Goal: Task Accomplishment & Management: Use online tool/utility

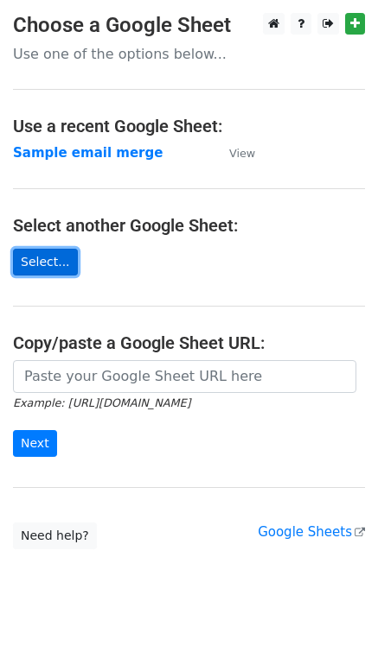
click at [32, 258] on link "Select..." at bounding box center [45, 262] width 65 height 27
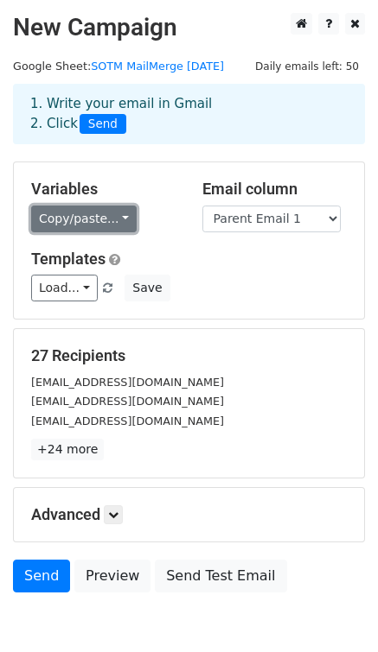
click at [116, 232] on link "Copy/paste..." at bounding box center [83, 219] width 105 height 27
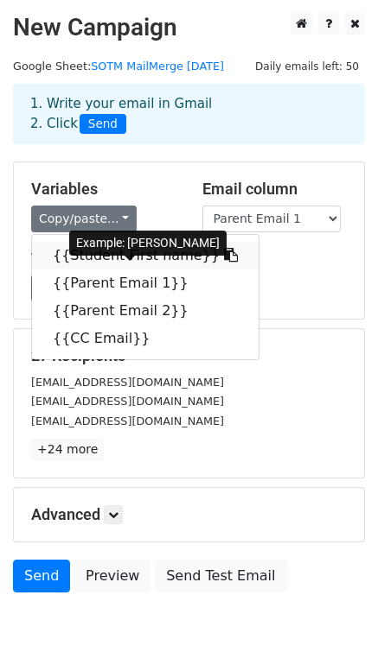
click at [153, 270] on link "{{Student First name}}" at bounding box center [145, 256] width 226 height 28
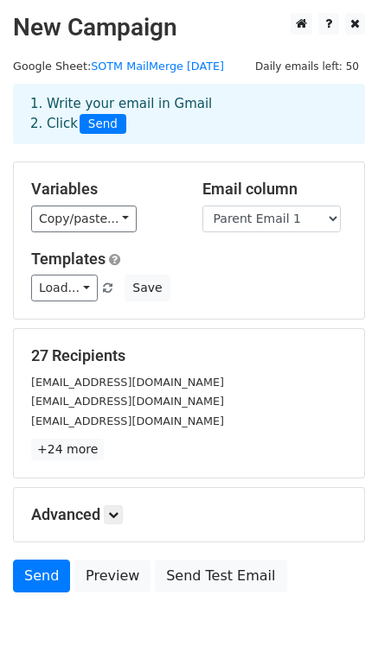
click at [225, 269] on h5 "Templates" at bounding box center [188, 259] width 315 height 19
click at [264, 232] on select "Student First name Parent Email 1 Parent Email 2 CC Email" at bounding box center [271, 219] width 138 height 27
click at [89, 302] on link "Load..." at bounding box center [64, 288] width 67 height 27
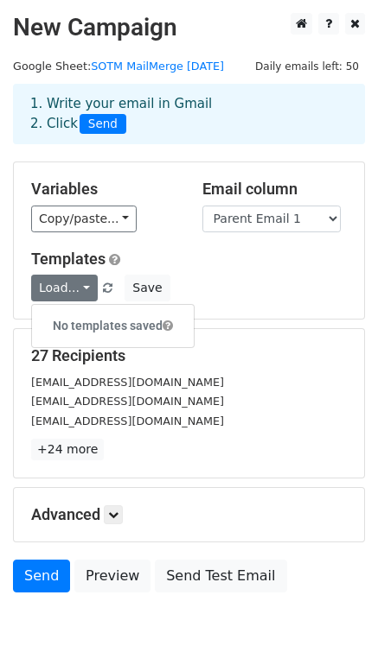
click at [237, 302] on div "Load... No templates saved Save" at bounding box center [188, 288] width 341 height 27
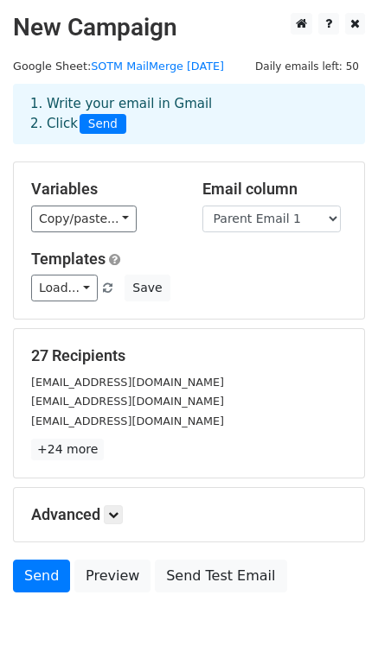
click at [282, 297] on div "Load... No templates saved Save" at bounding box center [188, 288] width 341 height 27
click at [289, 232] on select "Student First name Parent Email 1 Parent Email 2 CC Email" at bounding box center [271, 219] width 138 height 27
click at [202, 225] on select "Student First name Parent Email 1 Parent Email 2 CC Email" at bounding box center [271, 219] width 138 height 27
click at [289, 232] on select "Student First name Parent Email 1 Parent Email 2 CC Email" at bounding box center [271, 219] width 138 height 27
click at [202, 225] on select "Student First name Parent Email 1 Parent Email 2 CC Email" at bounding box center [271, 219] width 138 height 27
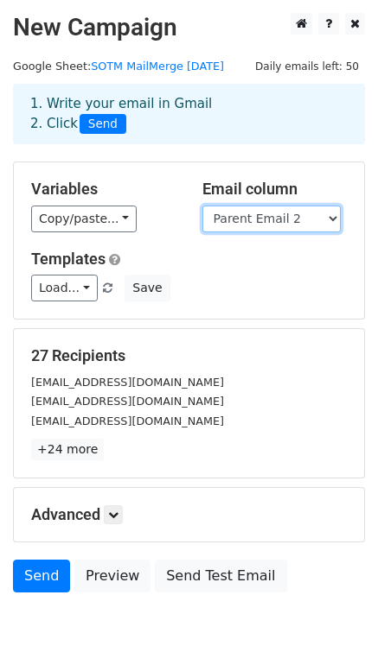
click at [279, 232] on select "Student First name Parent Email 1 Parent Email 2 CC Email" at bounding box center [271, 219] width 138 height 27
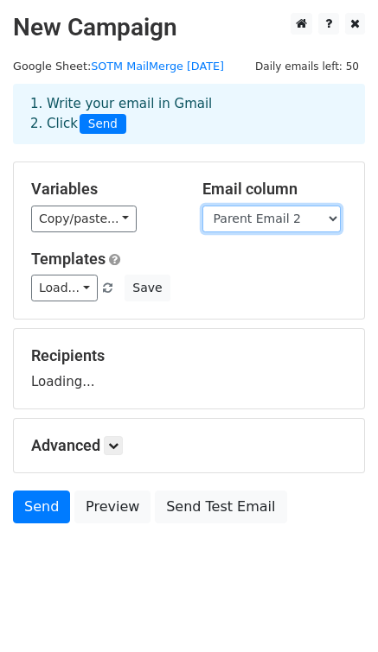
select select "Parent Email 1"
click at [202, 225] on select "Student First name Parent Email 1 Parent Email 2 CC Email" at bounding box center [271, 219] width 138 height 27
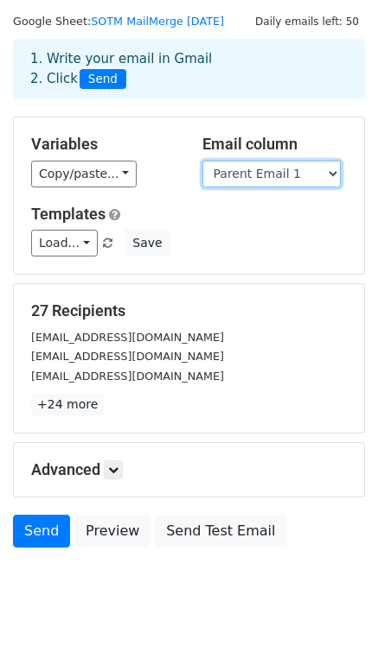
scroll to position [46, 0]
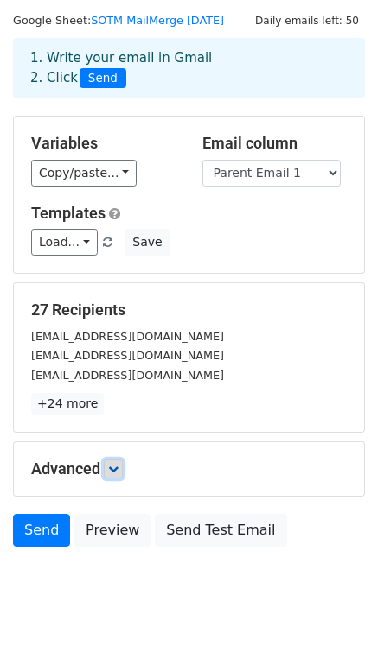
click at [115, 474] on icon at bounding box center [113, 469] width 10 height 10
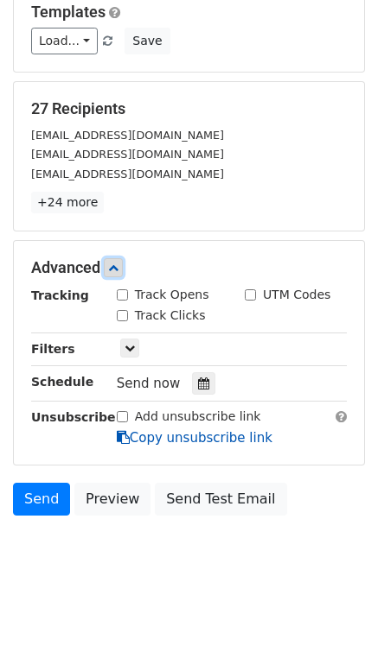
scroll to position [251, 0]
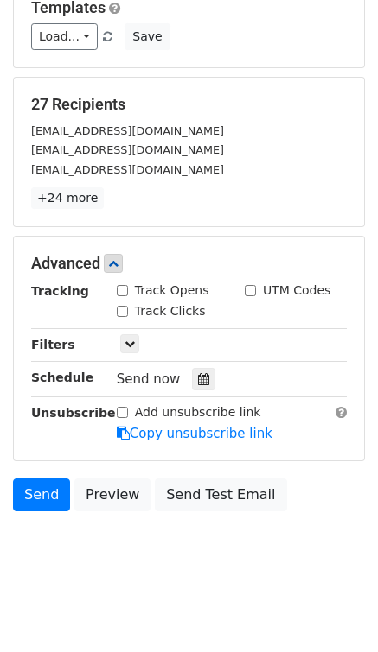
click at [121, 296] on input "Track Opens" at bounding box center [122, 290] width 11 height 11
checkbox input "true"
click at [126, 349] on icon at bounding box center [129, 344] width 10 height 10
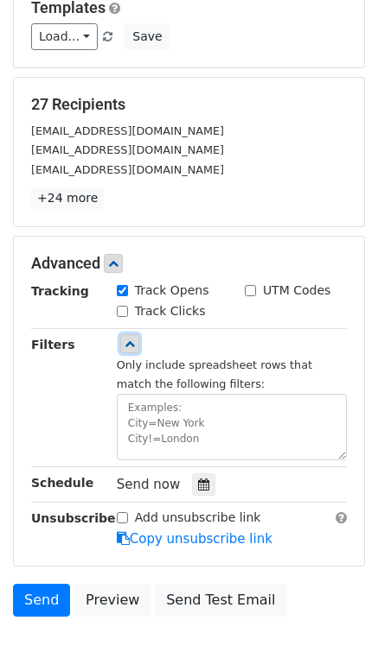
click at [126, 349] on icon at bounding box center [129, 344] width 10 height 10
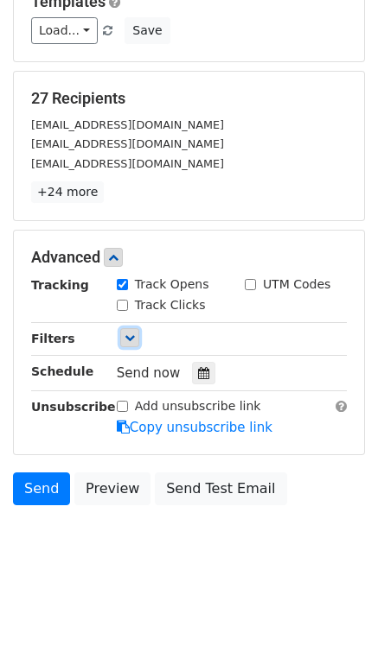
scroll to position [276, 0]
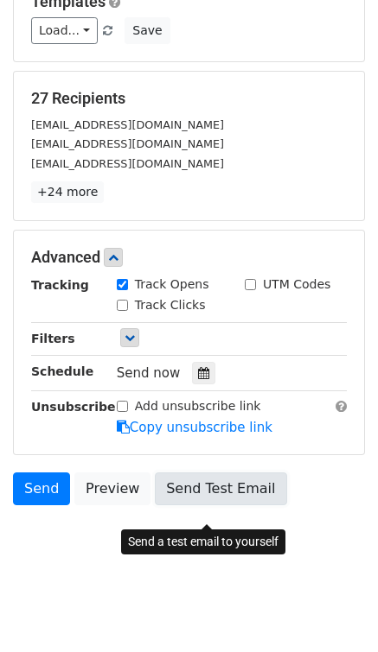
click at [191, 493] on link "Send Test Email" at bounding box center [220, 489] width 131 height 33
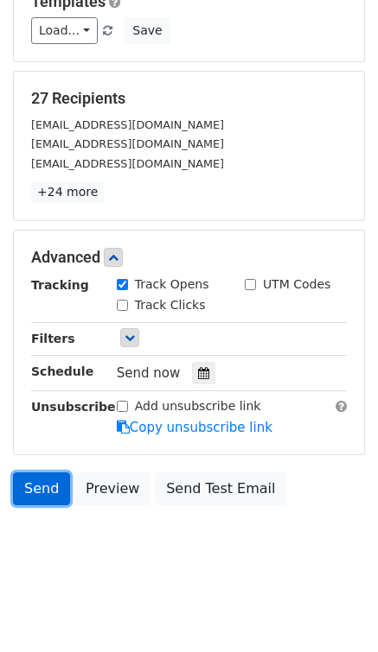
click at [39, 490] on link "Send" at bounding box center [41, 489] width 57 height 33
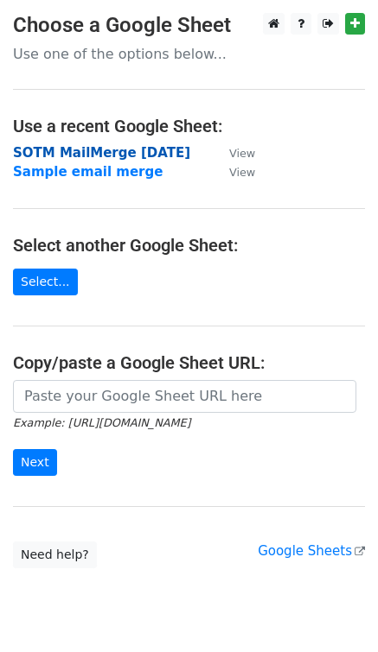
click at [124, 150] on strong "SOTM MailMerge [DATE]" at bounding box center [101, 153] width 177 height 16
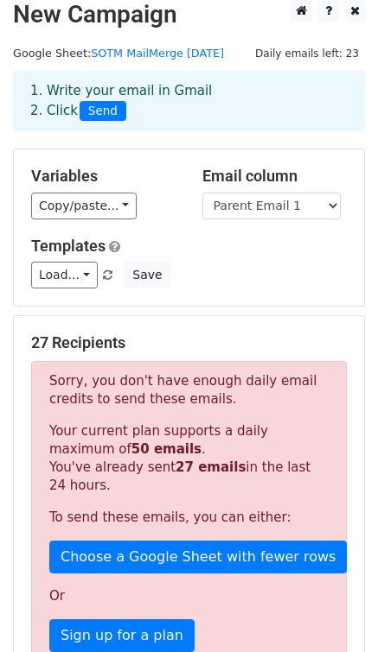
scroll to position [15, 0]
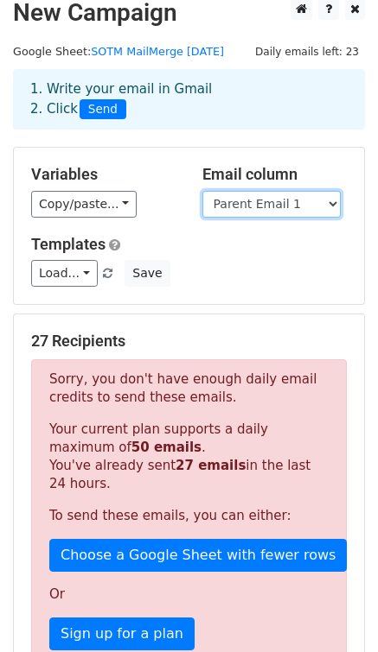
click at [271, 218] on select "Student First name Parent Email 1 Parent Email 2 CC Email" at bounding box center [271, 204] width 138 height 27
click at [202, 210] on select "Student First name Parent Email 1 Parent Email 2 CC Email" at bounding box center [271, 204] width 138 height 27
click at [248, 218] on select "Student First name Parent Email 1 Parent Email 2 CC Email" at bounding box center [271, 204] width 138 height 27
select select "Parent Email 2"
click at [202, 210] on select "Student First name Parent Email 1 Parent Email 2 CC Email" at bounding box center [271, 204] width 138 height 27
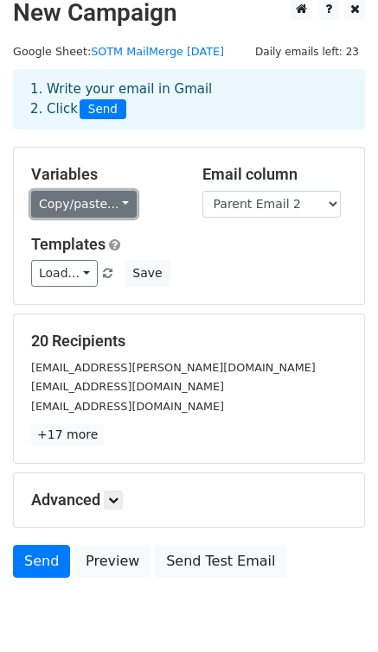
click at [108, 218] on link "Copy/paste..." at bounding box center [83, 204] width 105 height 27
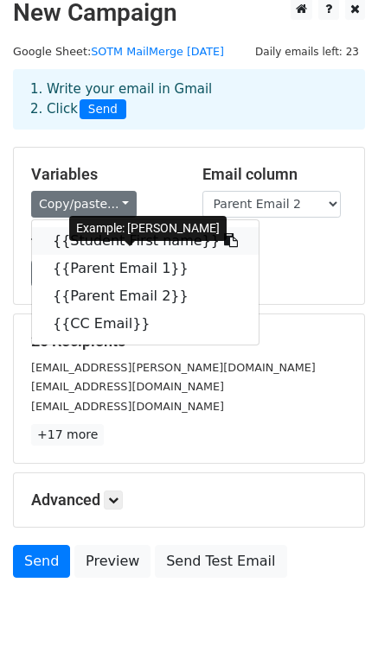
click at [86, 255] on link "{{Student First name}}" at bounding box center [145, 241] width 226 height 28
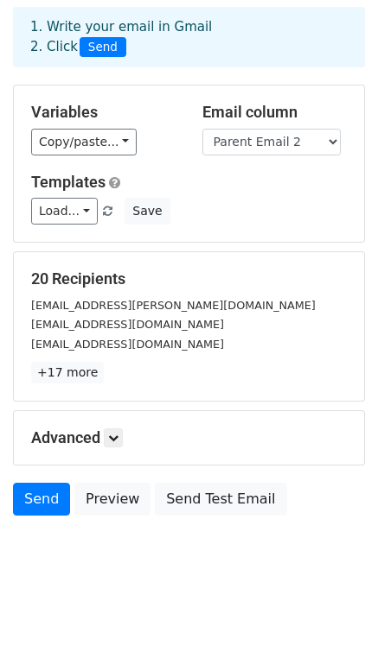
scroll to position [107, 0]
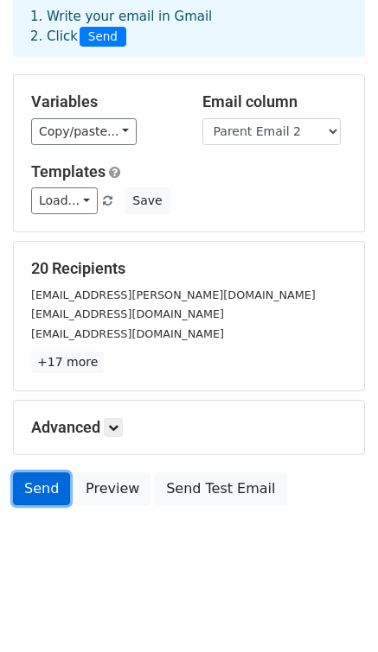
click at [42, 497] on link "Send" at bounding box center [41, 489] width 57 height 33
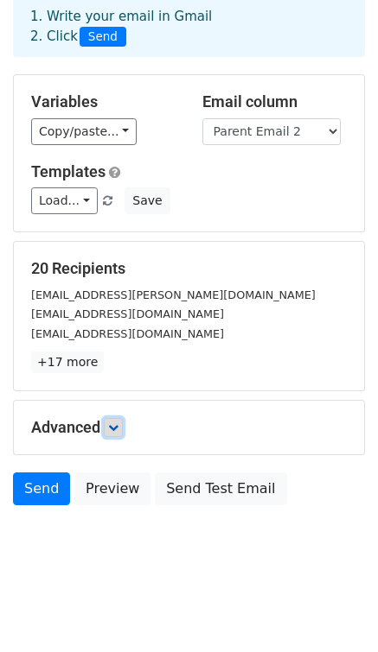
click at [118, 425] on icon at bounding box center [113, 428] width 10 height 10
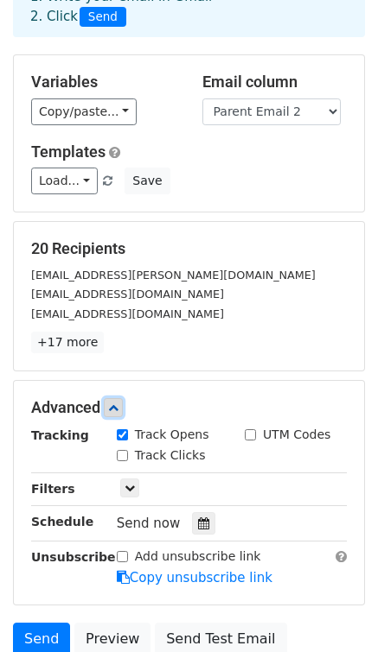
click at [118, 413] on icon at bounding box center [113, 408] width 10 height 10
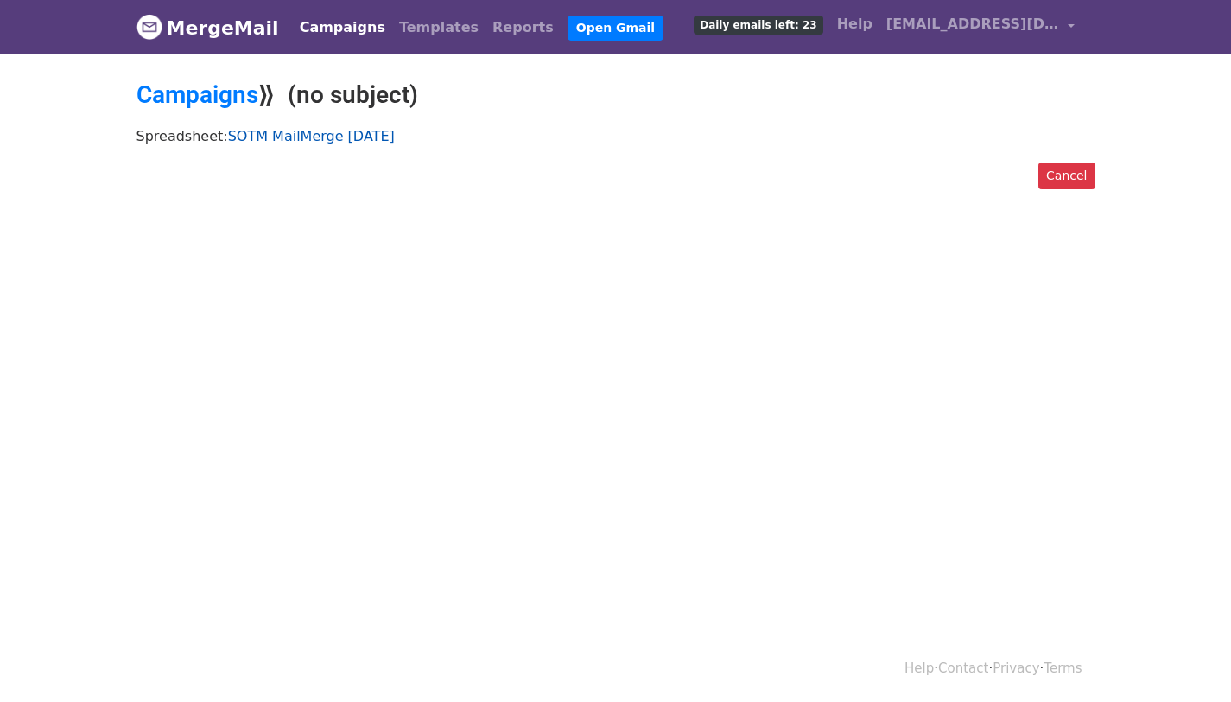
click at [394, 140] on link "SOTM MailMerge [DATE]" at bounding box center [311, 136] width 167 height 16
